Goal: Browse casually: Explore the website without a specific task or goal

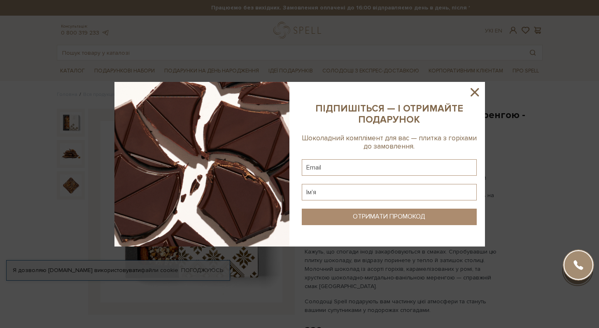
click at [474, 91] on icon at bounding box center [474, 92] width 8 height 8
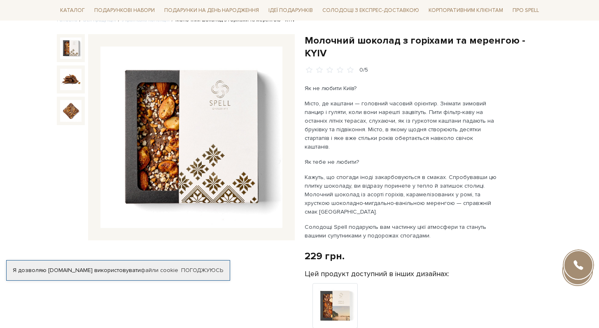
scroll to position [67, 0]
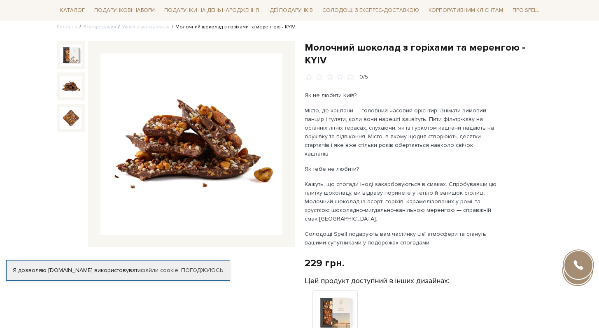
click at [78, 86] on img at bounding box center [70, 86] width 21 height 21
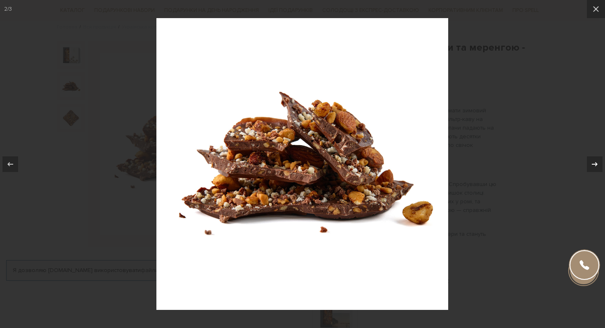
click at [591, 159] on icon at bounding box center [595, 164] width 10 height 10
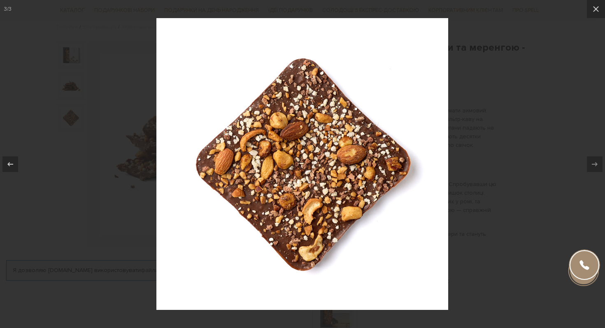
click at [594, 141] on div "3 / 3" at bounding box center [302, 164] width 605 height 328
click at [593, 0] on button at bounding box center [596, 9] width 18 height 18
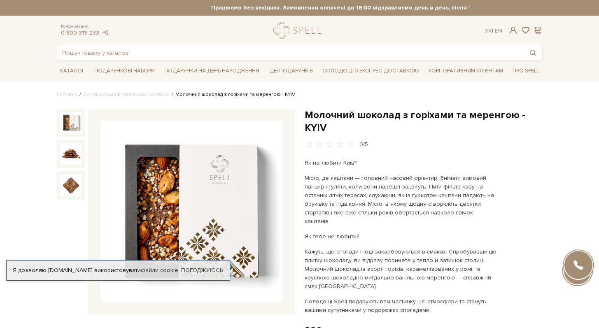
click at [72, 127] on img at bounding box center [70, 122] width 21 height 21
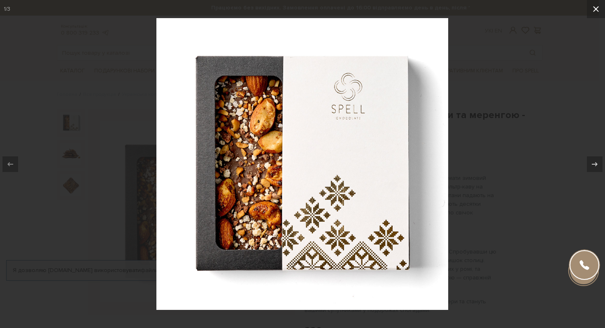
click at [598, 5] on icon at bounding box center [596, 9] width 10 height 10
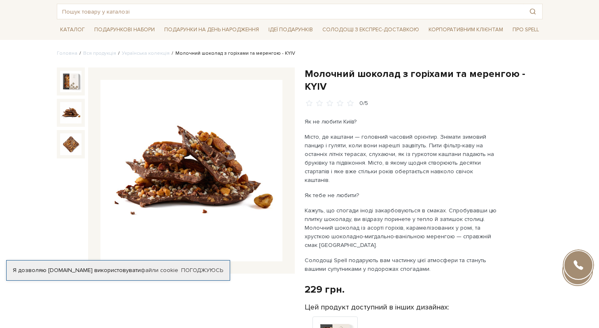
scroll to position [41, 0]
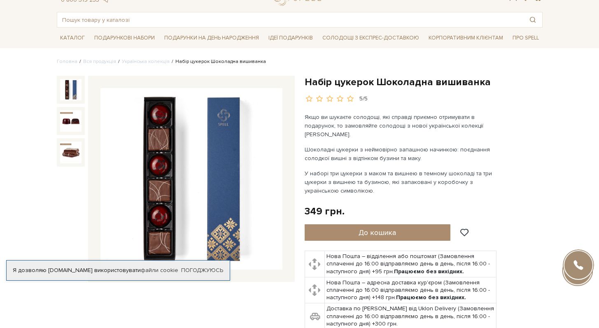
scroll to position [34, 0]
